Goal: Task Accomplishment & Management: Manage account settings

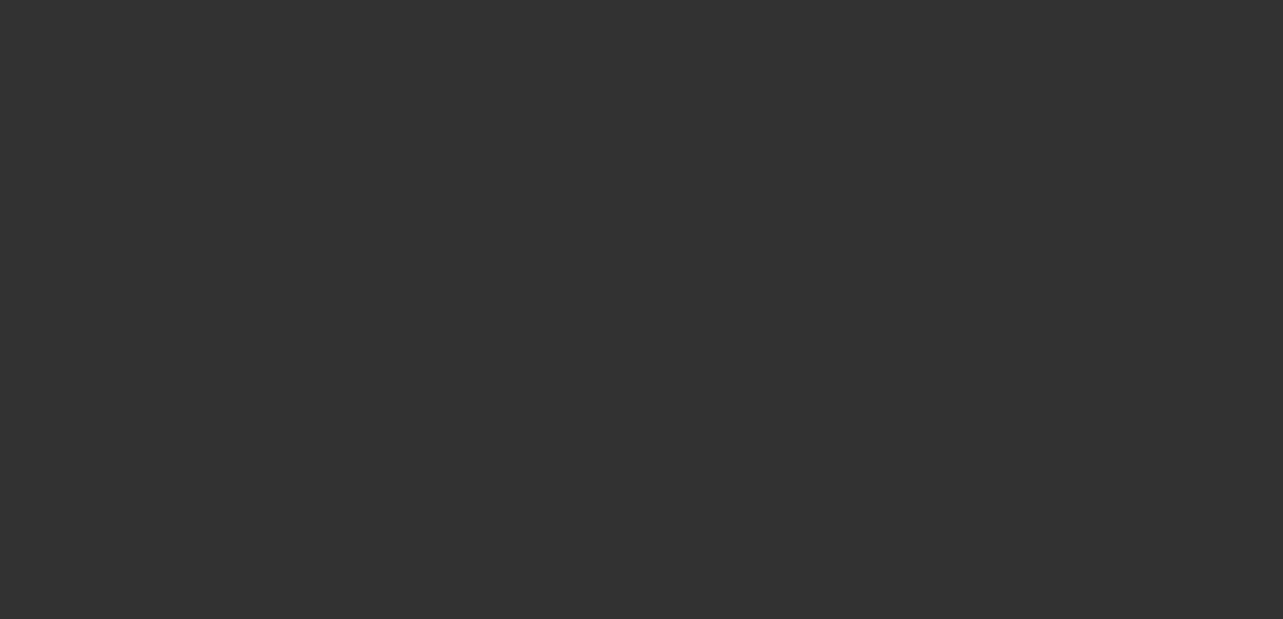
select select "3"
select select "0"
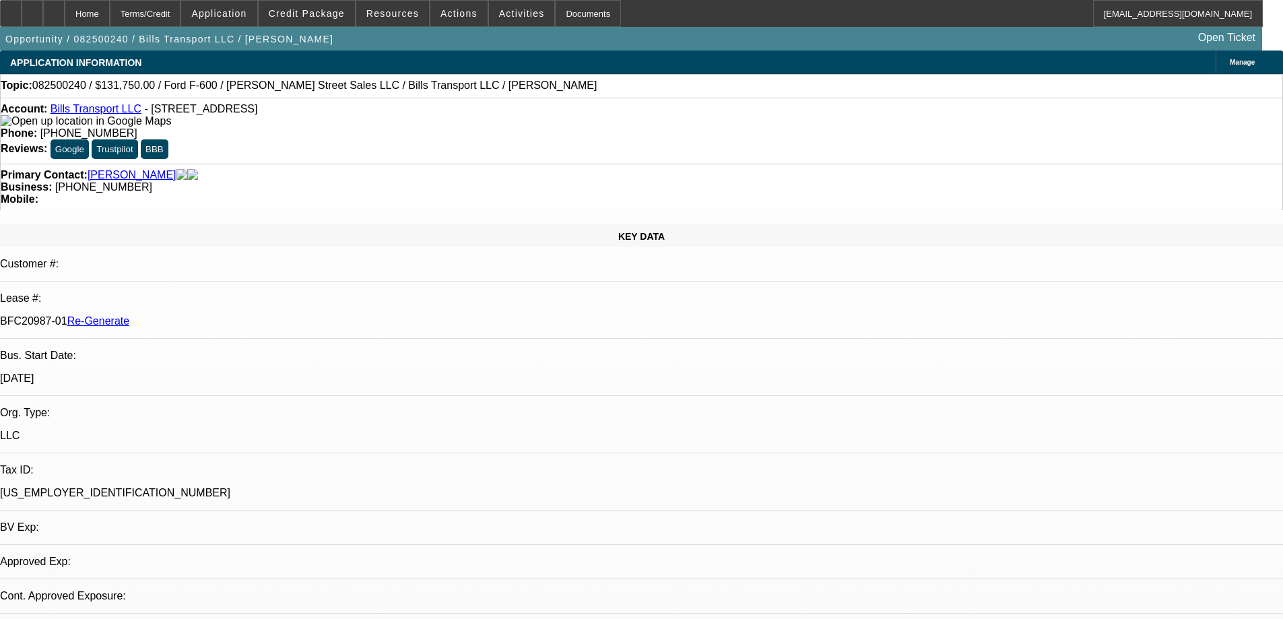
select select "3"
select select "6"
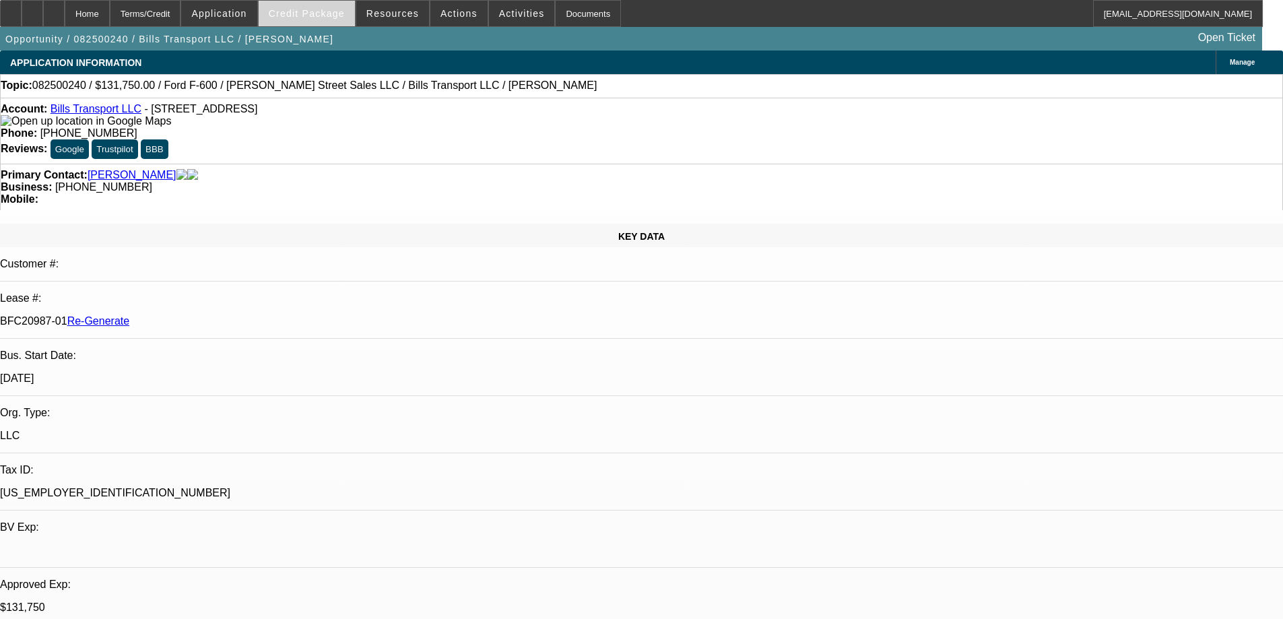
click at [326, 16] on span "Credit Package" at bounding box center [307, 13] width 76 height 11
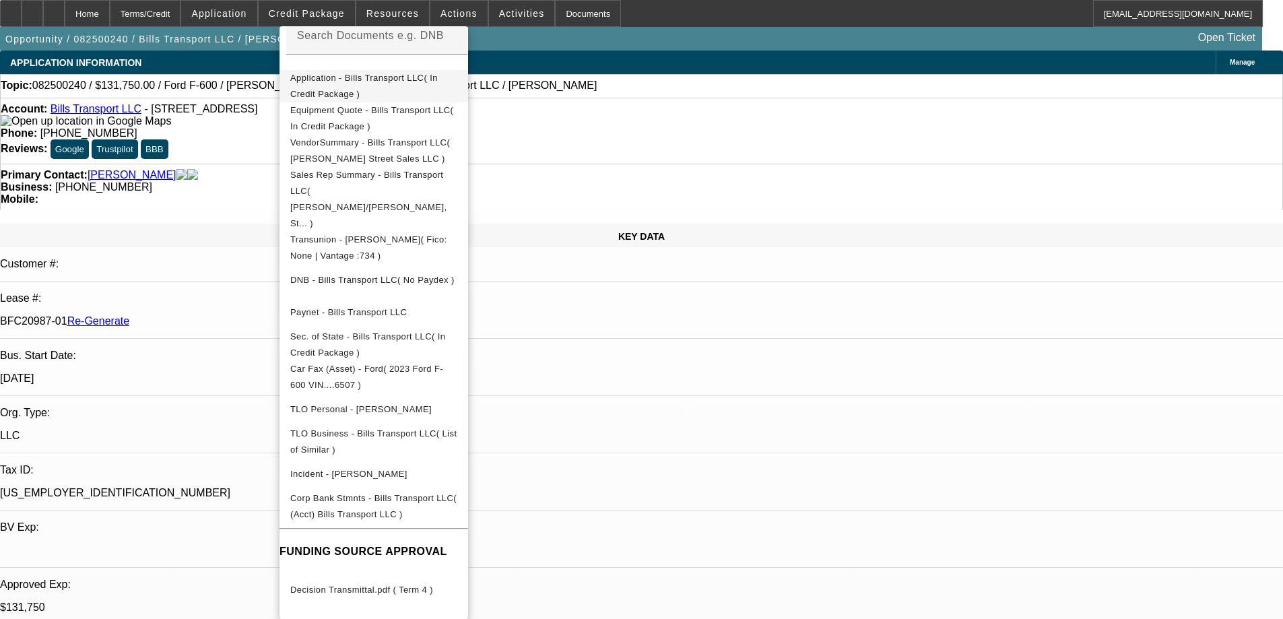
scroll to position [269, 0]
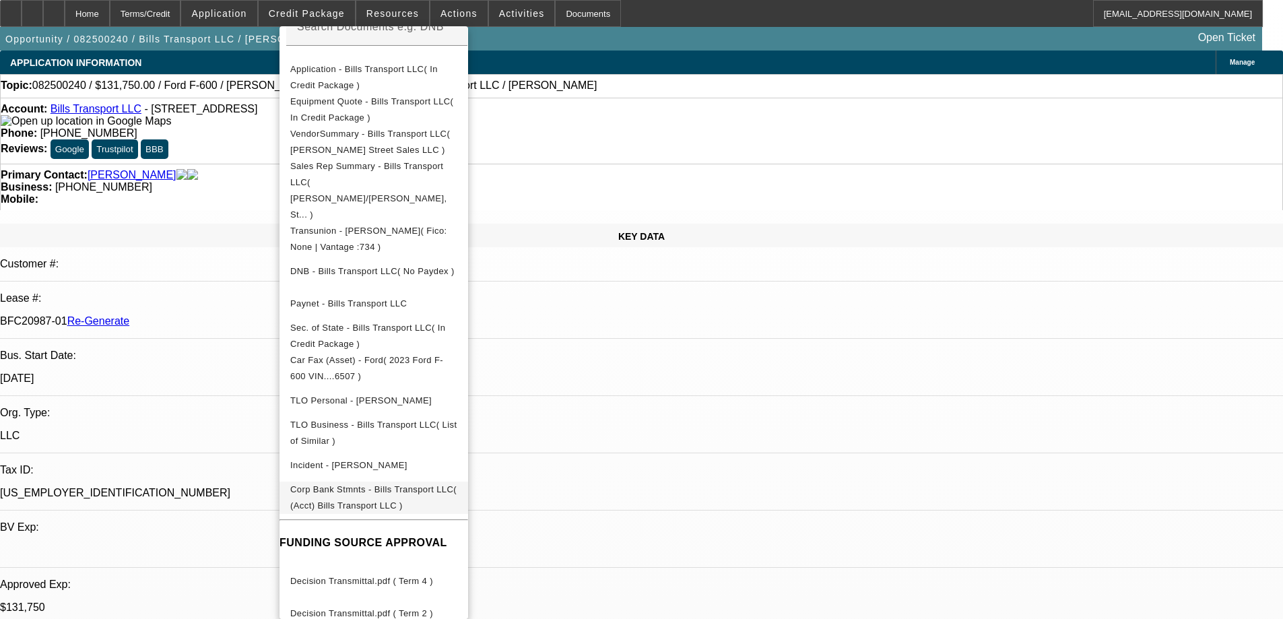
click at [399, 484] on span "Corp Bank Stmnts - Bills Transport LLC( (Acct) Bills Transport LLC )" at bounding box center [373, 497] width 166 height 26
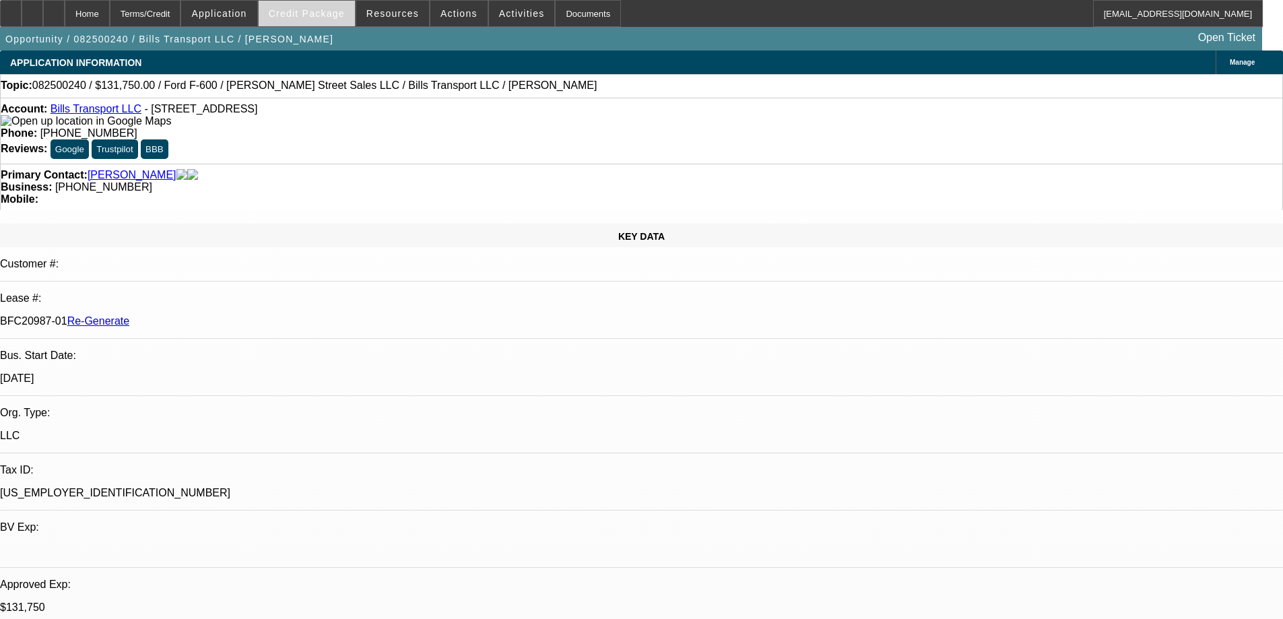
click at [339, 18] on span "Credit Package" at bounding box center [307, 13] width 76 height 11
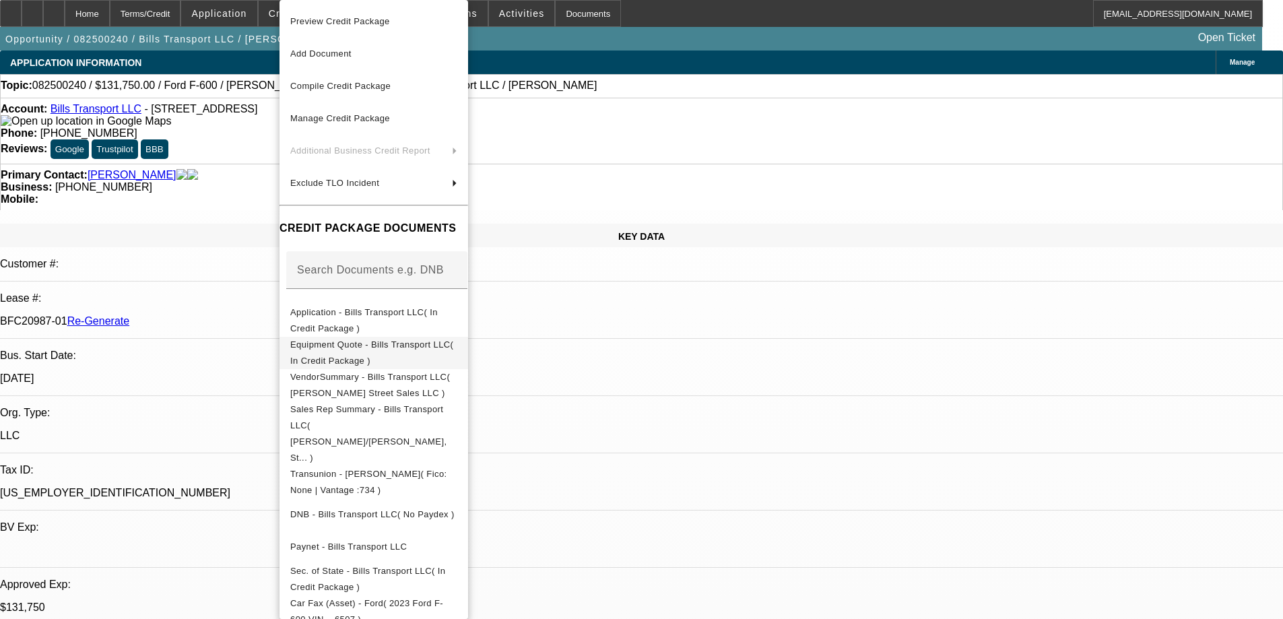
click at [368, 345] on span "Equipment Quote - Bills Transport LLC( In Credit Package )" at bounding box center [371, 352] width 163 height 26
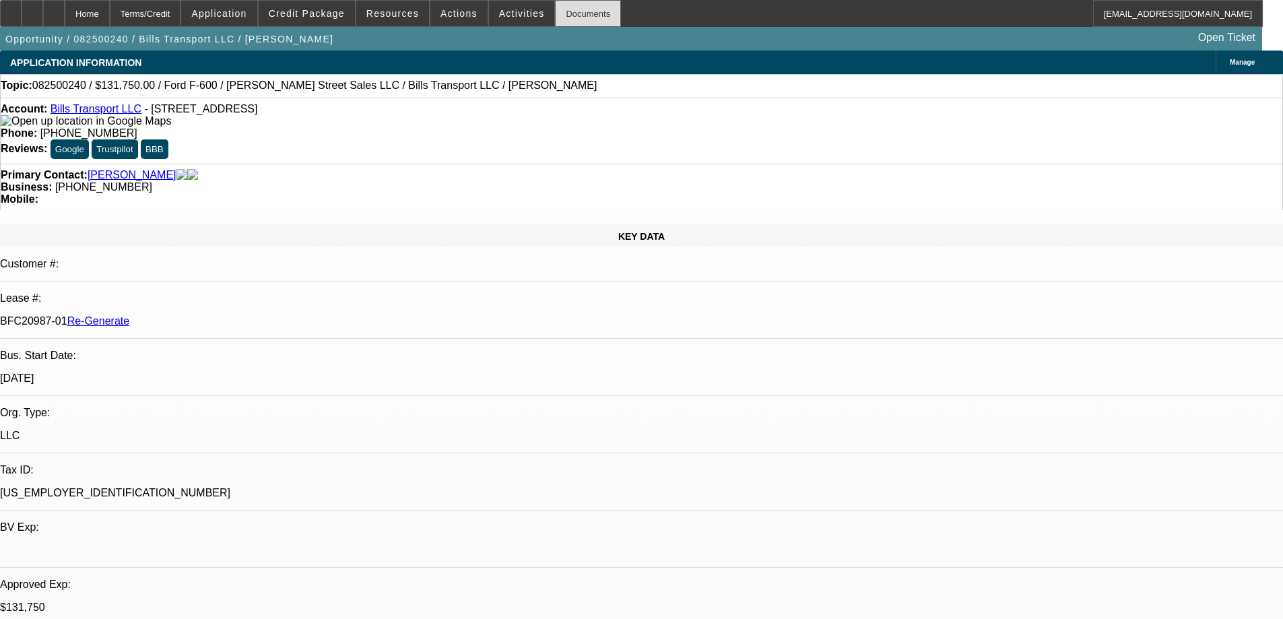
click at [582, 10] on div "Documents" at bounding box center [588, 13] width 66 height 27
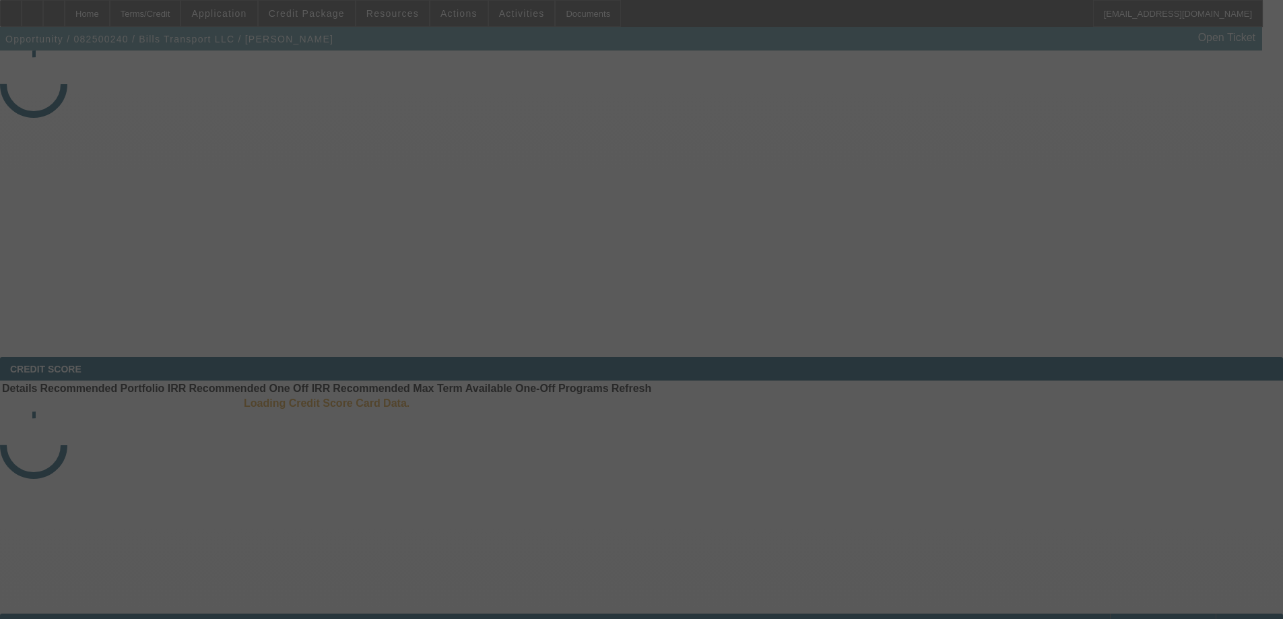
select select "3"
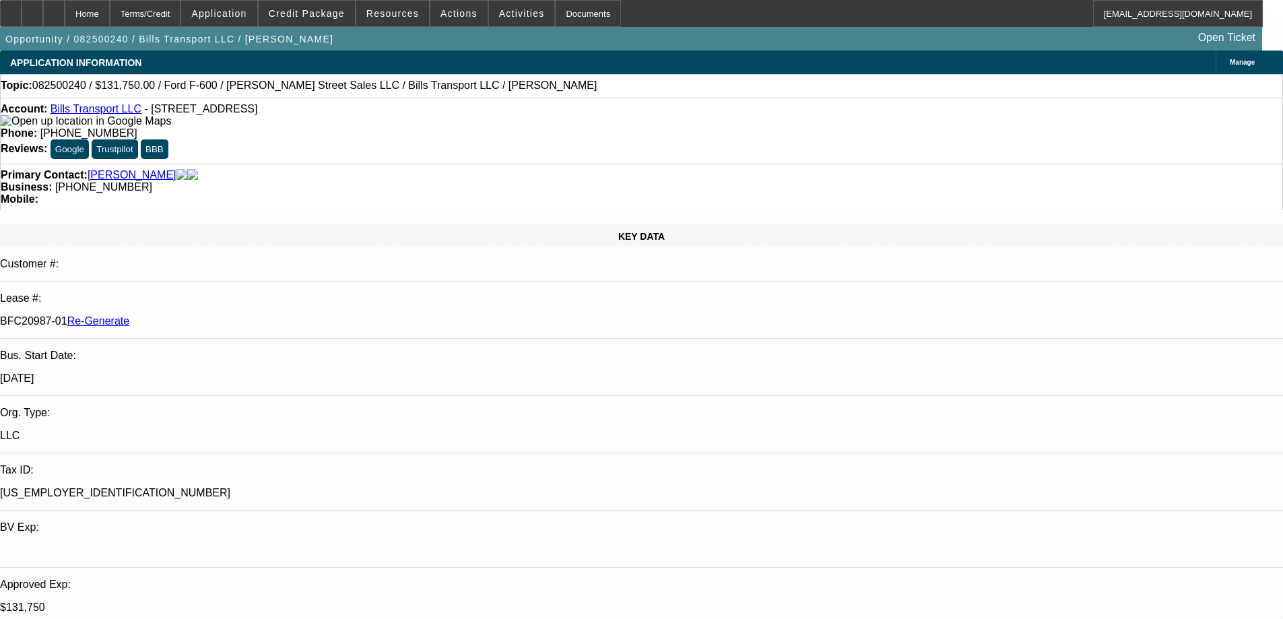
select select "0"
select select "3"
select select "0"
select select "6"
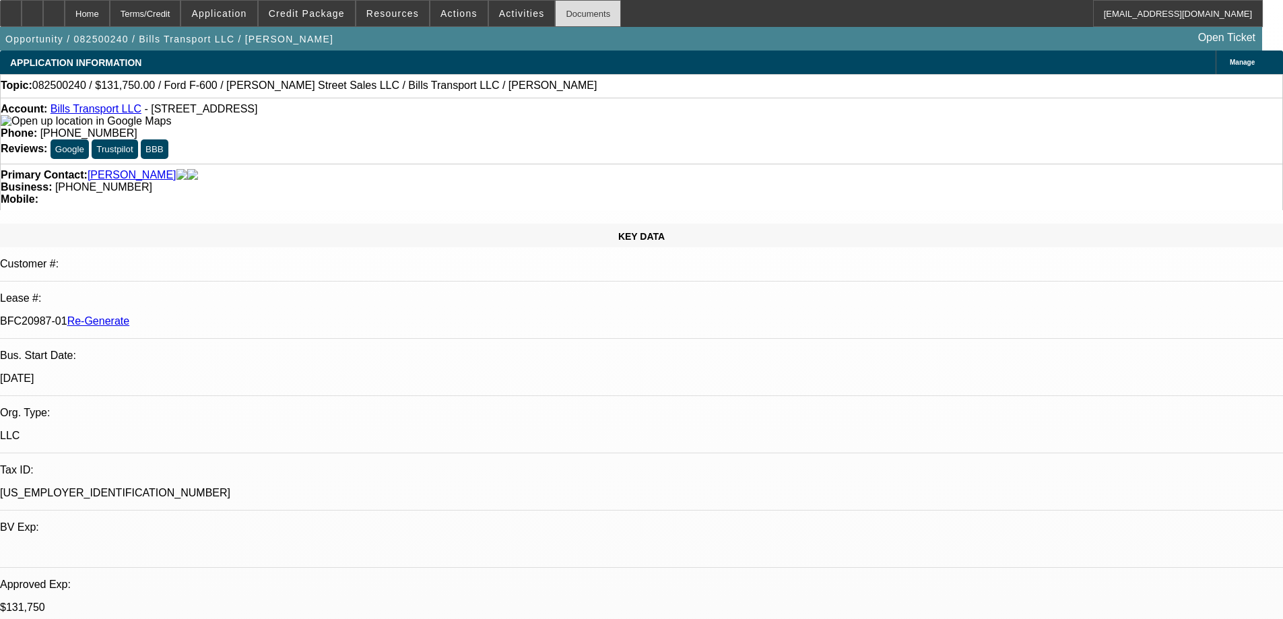
click at [570, 15] on div "Documents" at bounding box center [588, 13] width 66 height 27
click at [406, 19] on span at bounding box center [392, 13] width 73 height 32
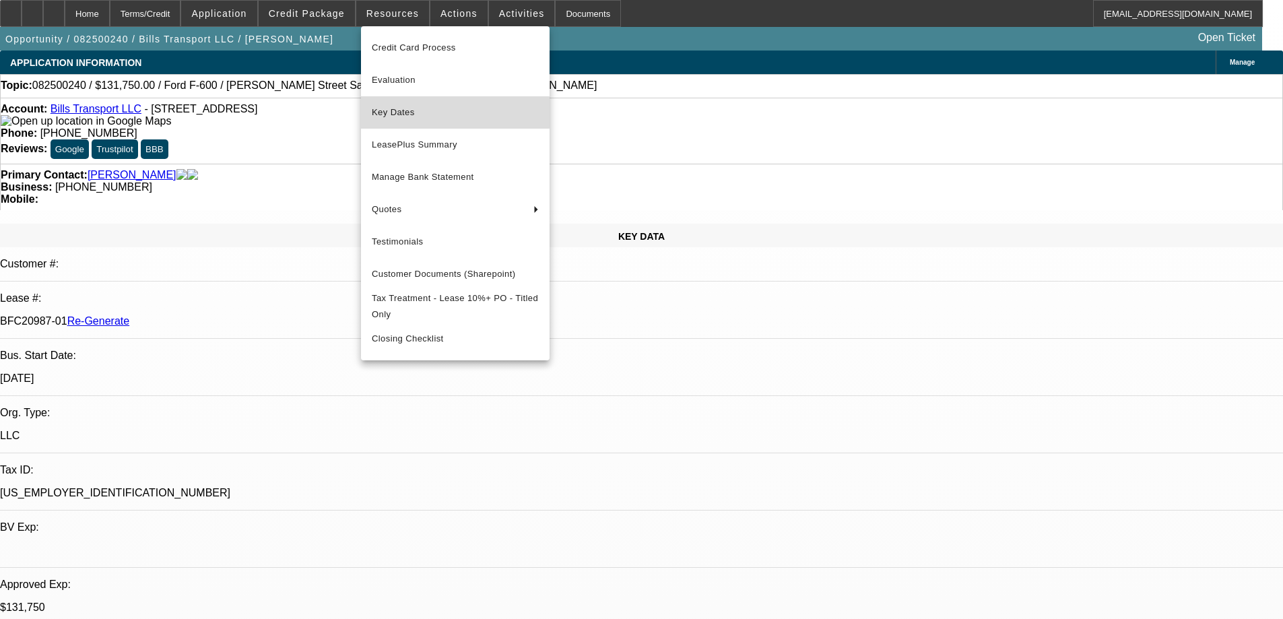
click at [386, 112] on span "Key Dates" at bounding box center [455, 112] width 167 height 16
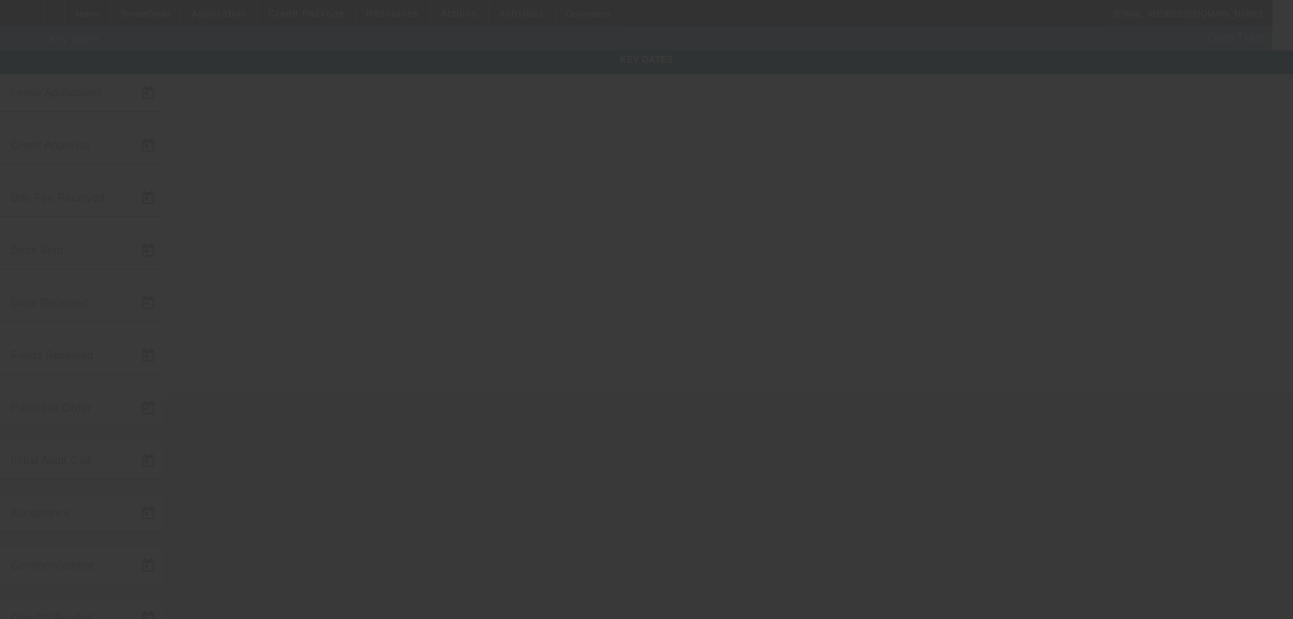
type input "[DATE]"
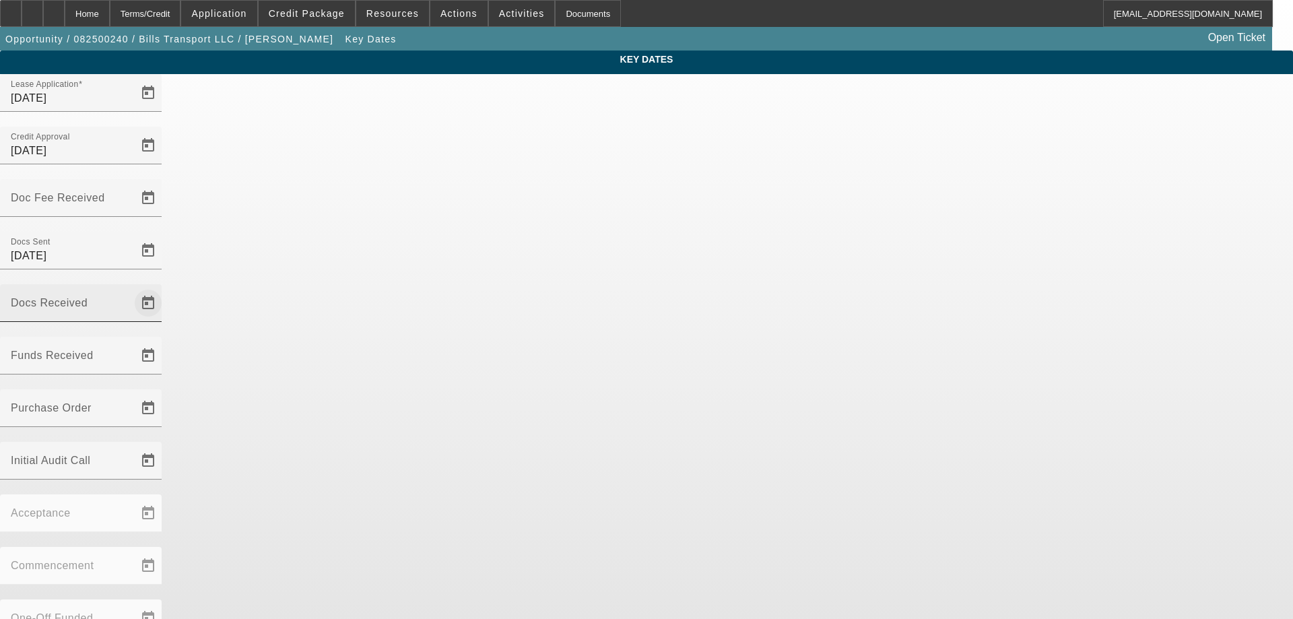
click at [164, 287] on span "Open calendar" at bounding box center [148, 303] width 32 height 32
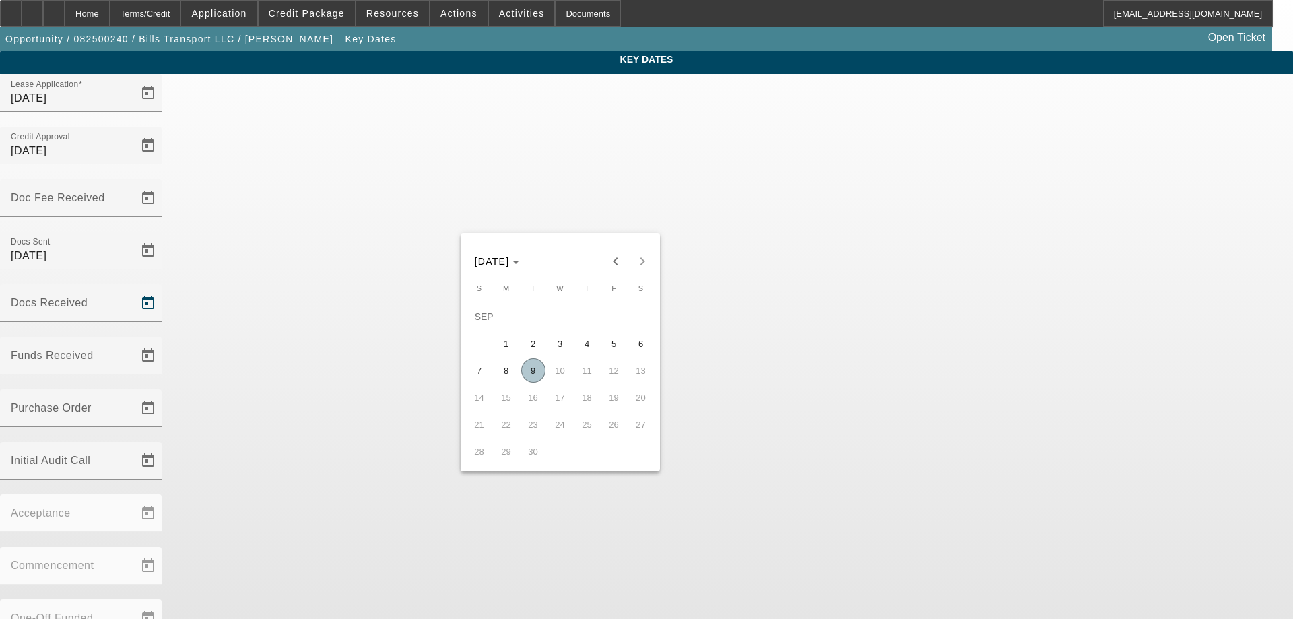
click at [527, 373] on span "9" at bounding box center [533, 370] width 24 height 24
type input "[DATE]"
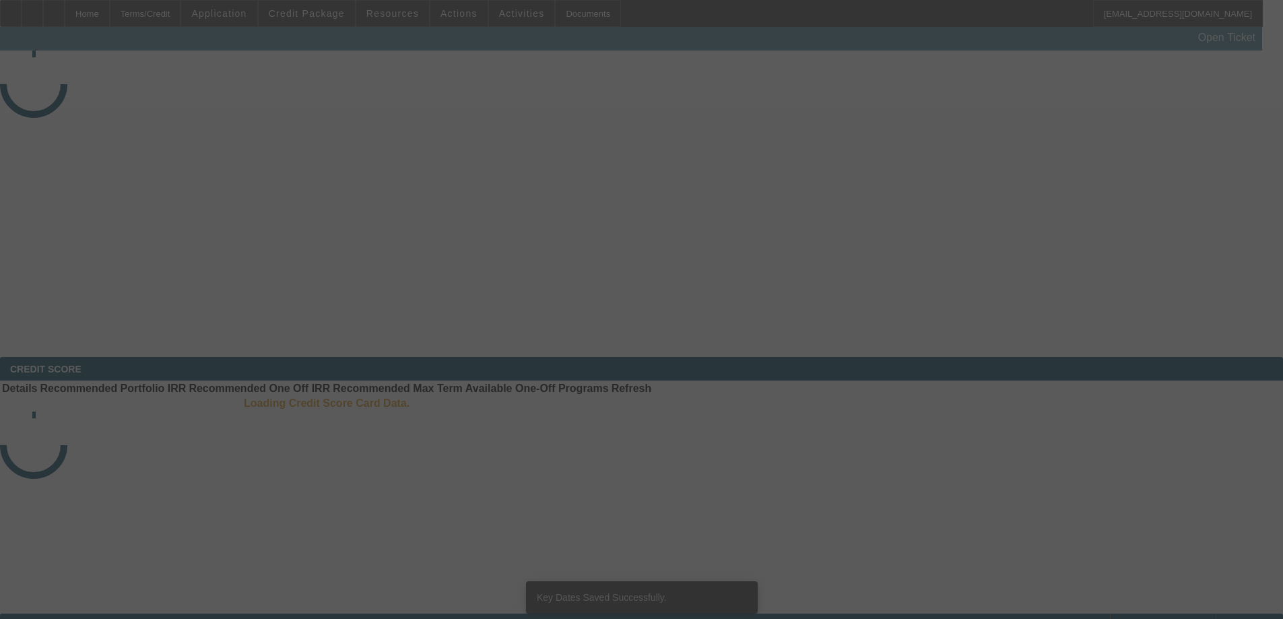
select select "3"
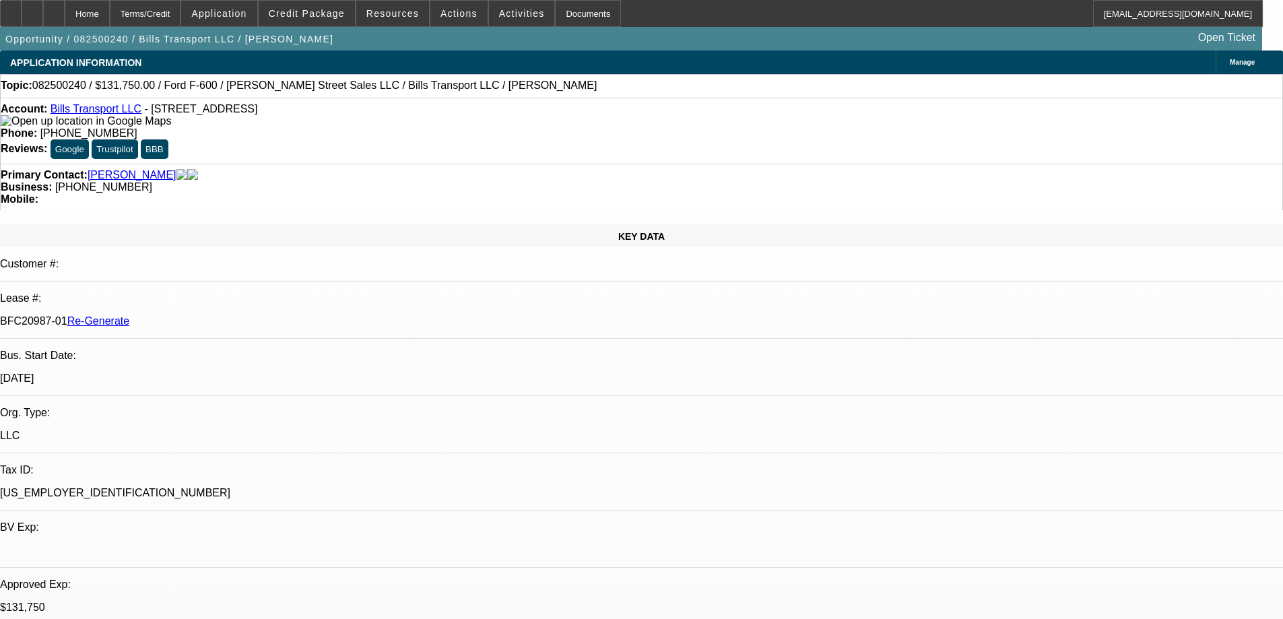
select select "0"
select select "3"
select select "0"
select select "6"
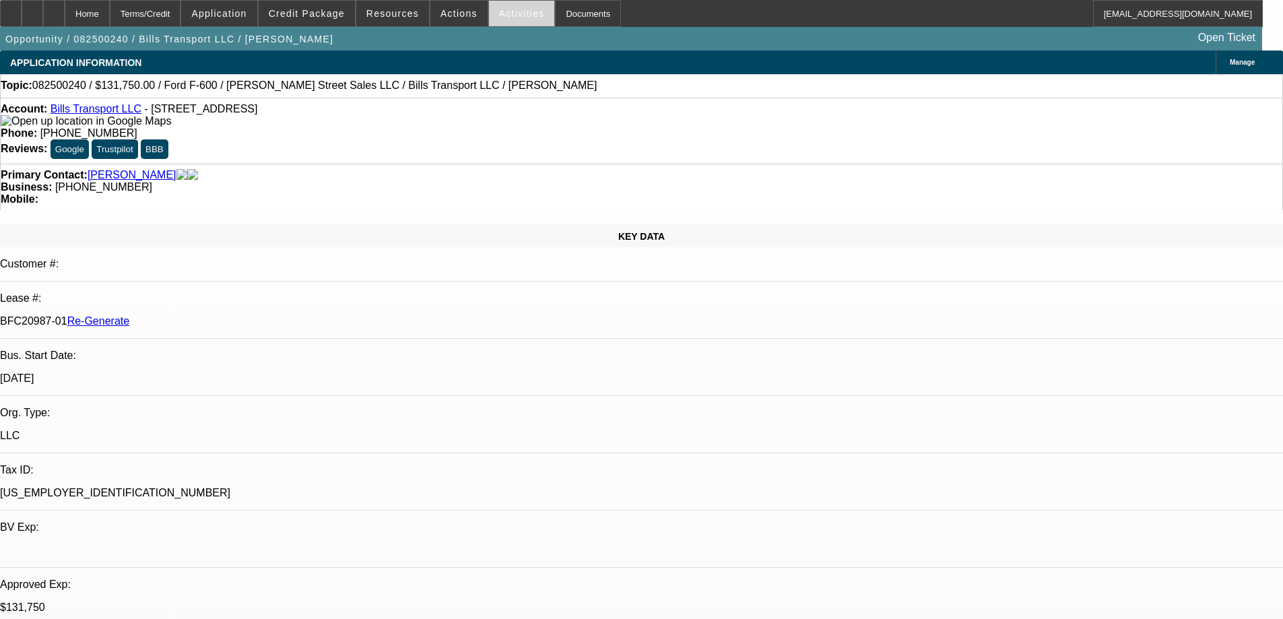
click at [499, 9] on span "Activities" at bounding box center [522, 13] width 46 height 11
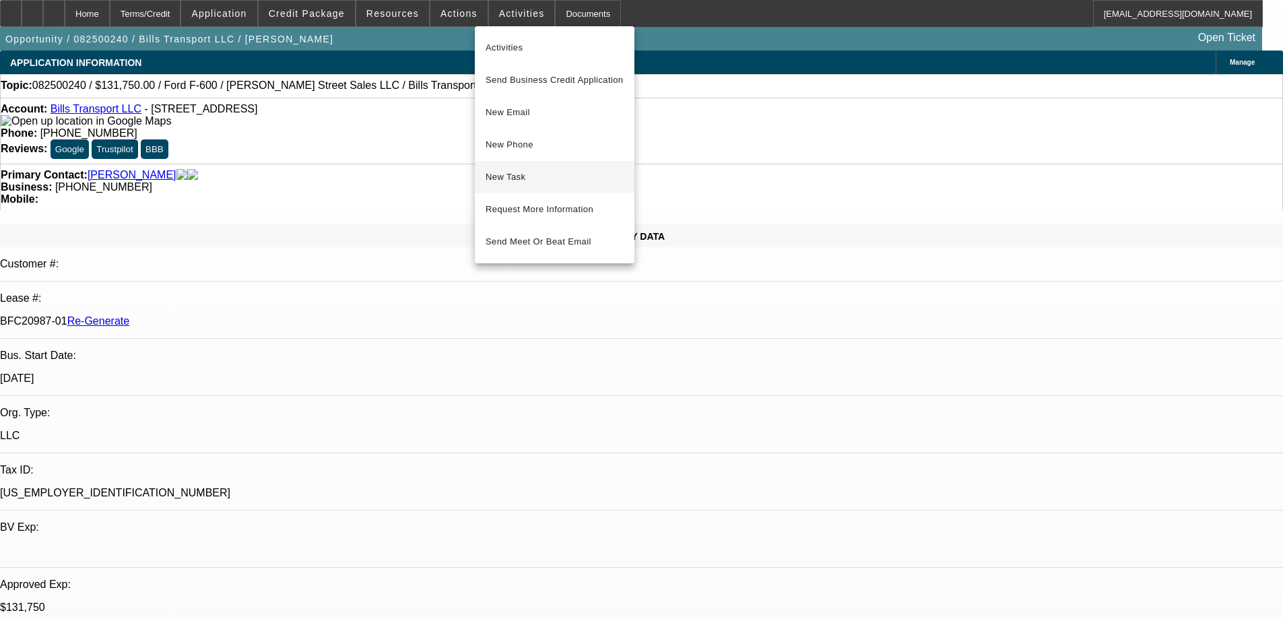
click at [521, 180] on span "New Task" at bounding box center [555, 177] width 138 height 16
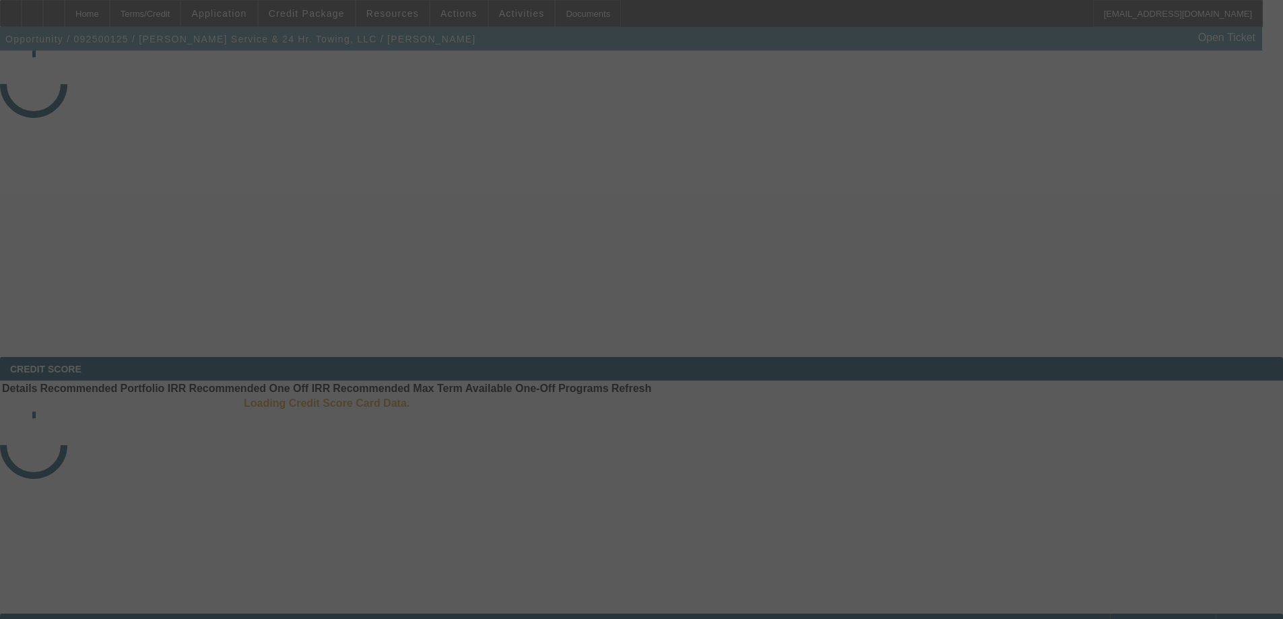
select select "3"
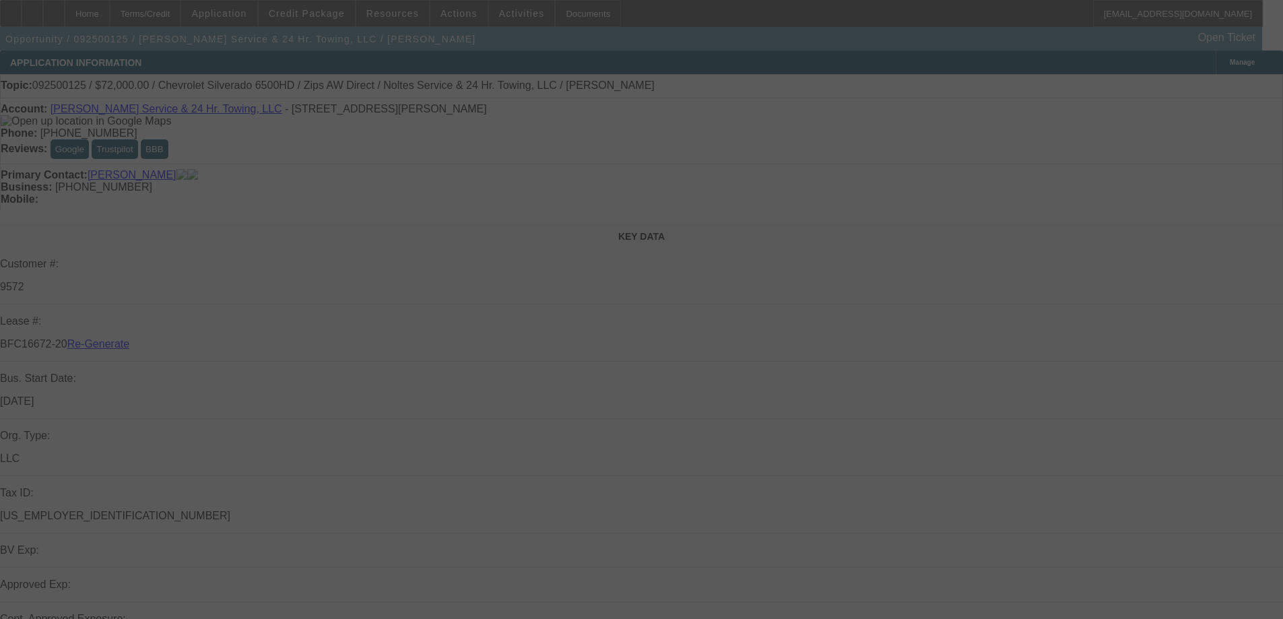
select select "0"
select select "2"
select select "0"
select select "6"
